Goal: Task Accomplishment & Management: Manage account settings

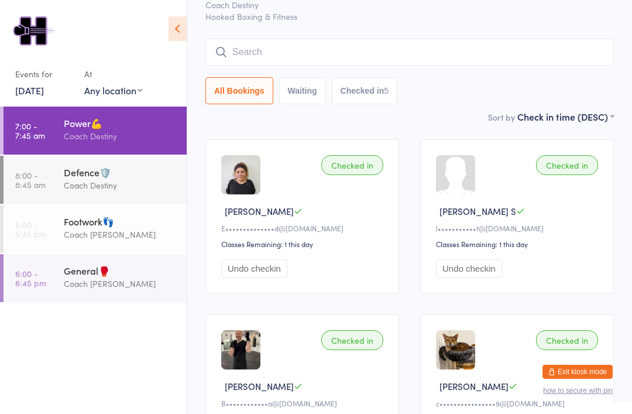
scroll to position [49, 0]
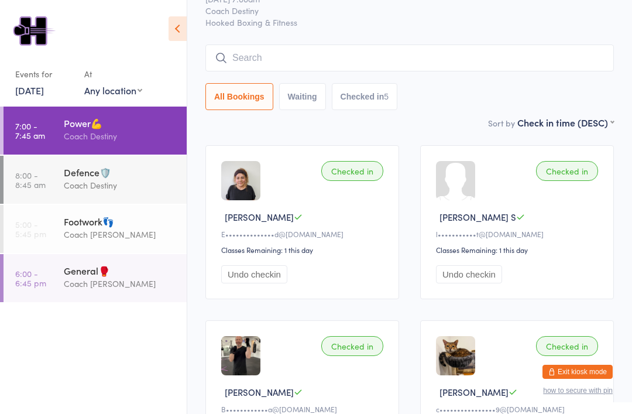
click at [123, 184] on div "Coach Destiny" at bounding box center [120, 184] width 113 height 13
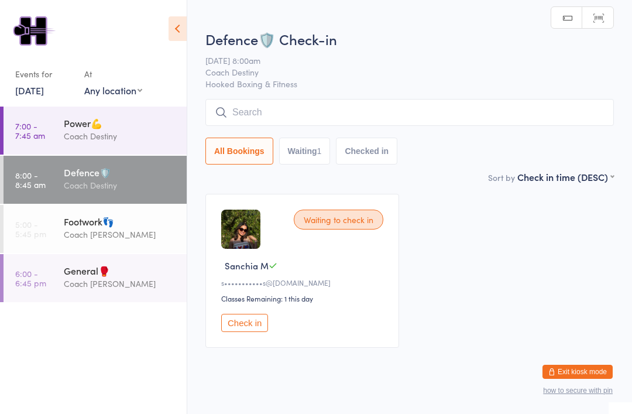
scroll to position [30, 0]
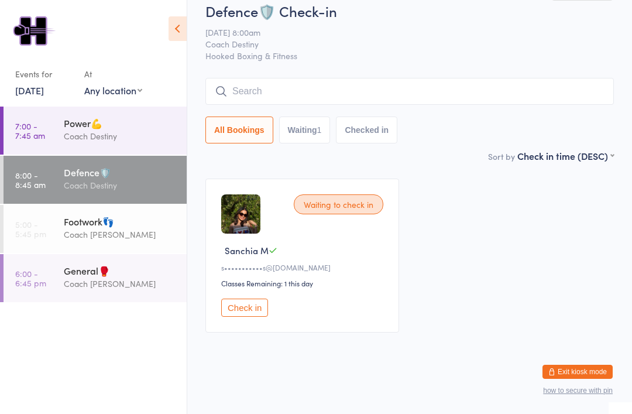
click at [75, 251] on div "Footwork👣 Coach [PERSON_NAME]" at bounding box center [125, 228] width 123 height 46
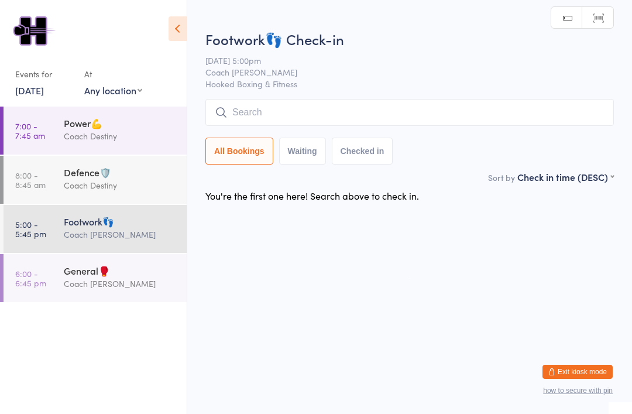
click at [61, 300] on link "6:00 - 6:45 pm General🥊 Coach [PERSON_NAME]" at bounding box center [95, 278] width 183 height 48
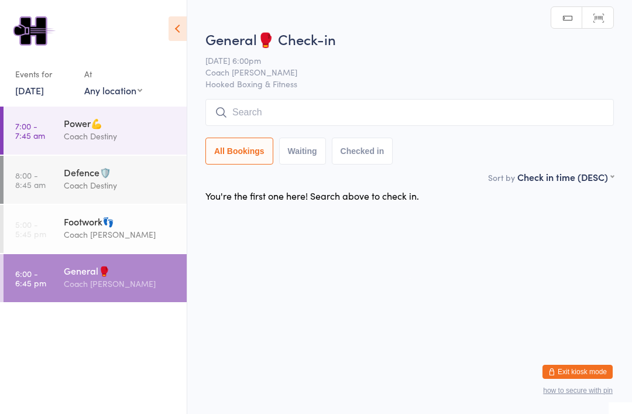
click at [51, 253] on link "5:00 - 5:45 pm Footwork👣 Coach [PERSON_NAME]" at bounding box center [95, 229] width 183 height 48
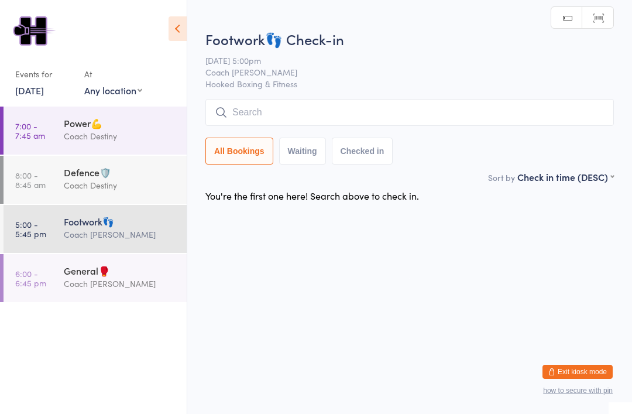
click at [40, 177] on time "8:00 - 8:45 am" at bounding box center [30, 179] width 30 height 19
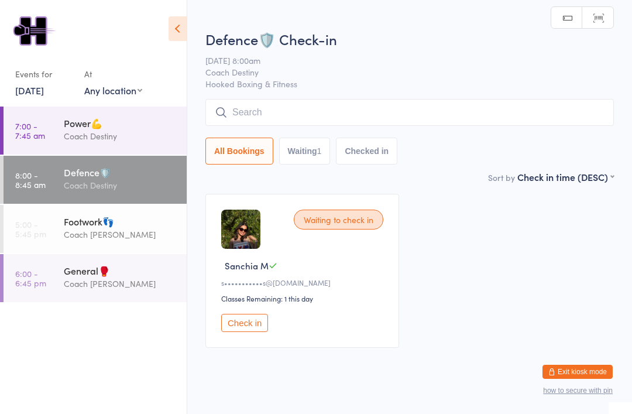
click at [44, 134] on time "7:00 - 7:45 am" at bounding box center [30, 130] width 30 height 19
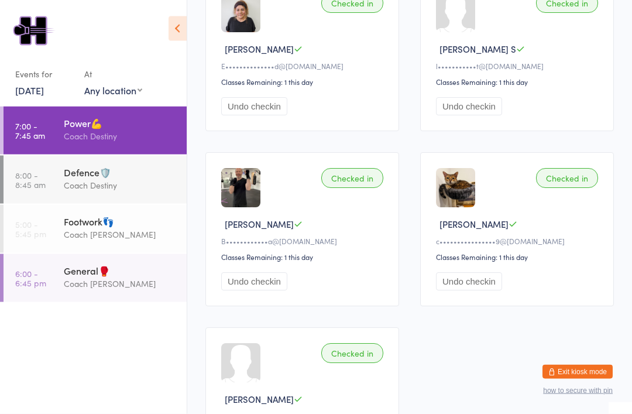
scroll to position [248, 0]
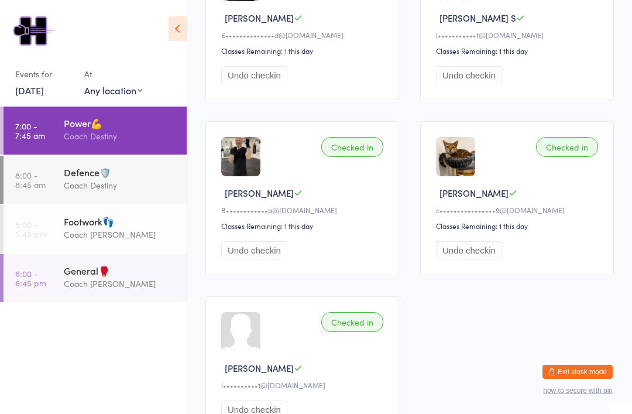
click at [126, 184] on div "Coach Destiny" at bounding box center [120, 184] width 113 height 13
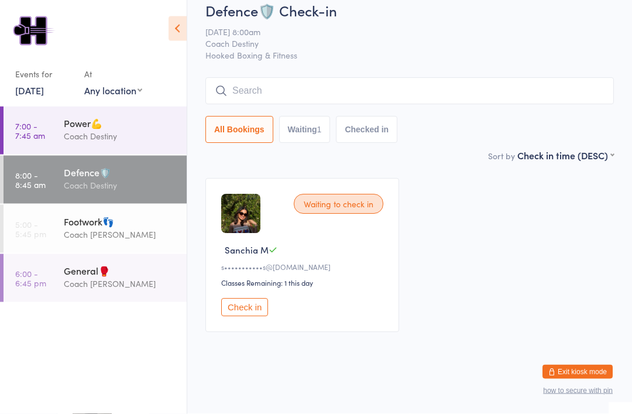
scroll to position [30, 0]
click at [137, 236] on div "Coach [PERSON_NAME]" at bounding box center [120, 234] width 113 height 13
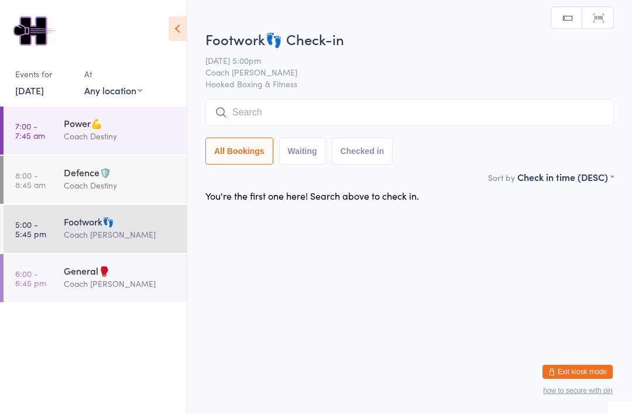
click at [117, 188] on div "Coach Destiny" at bounding box center [120, 184] width 113 height 13
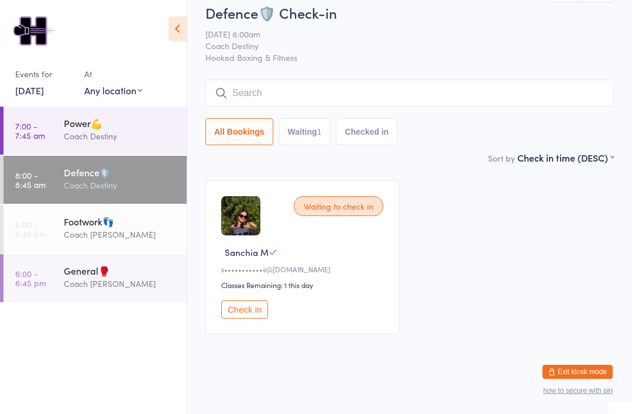
scroll to position [30, 0]
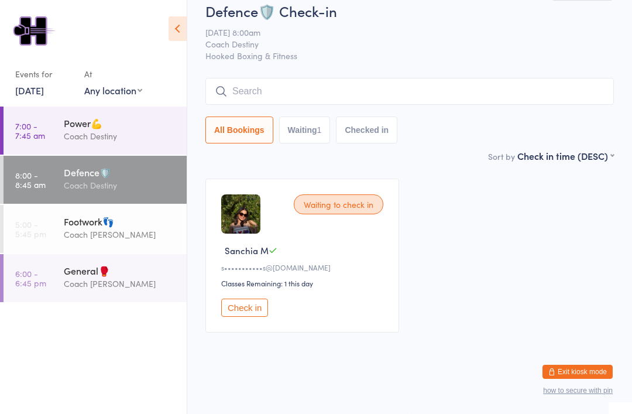
click at [583, 365] on button "Exit kiosk mode" at bounding box center [577, 372] width 70 height 14
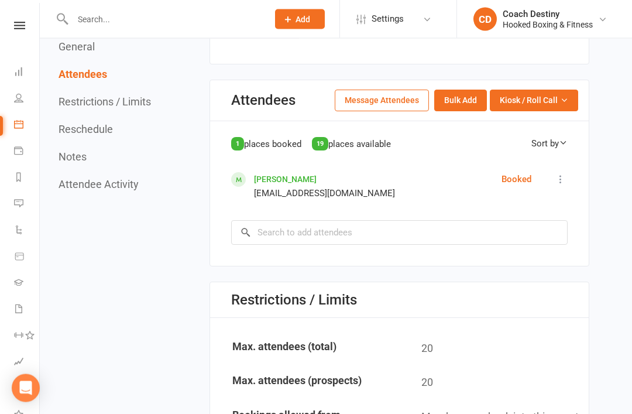
click at [565, 174] on icon at bounding box center [561, 180] width 12 height 12
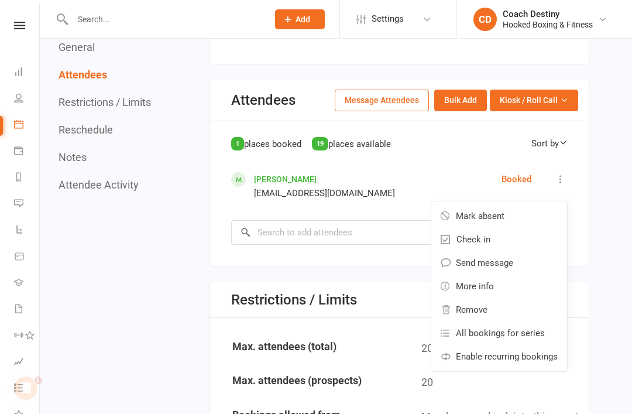
click at [510, 204] on link "Mark absent" at bounding box center [499, 215] width 136 height 23
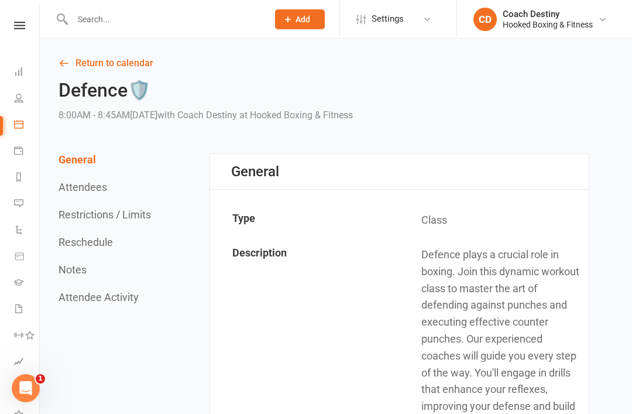
click at [578, 18] on div "Coach Destiny" at bounding box center [548, 14] width 90 height 11
click at [524, 159] on link "Sign out" at bounding box center [544, 162] width 175 height 27
